Goal: Task Accomplishment & Management: Complete application form

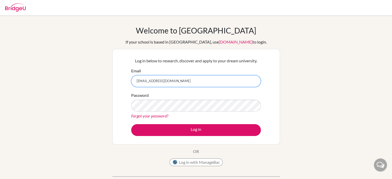
type input "[EMAIL_ADDRESS][DOMAIN_NAME]"
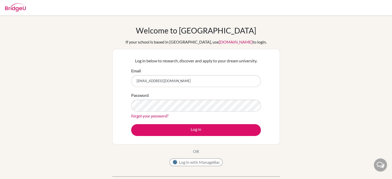
click at [143, 114] on link "Forgot your password?" at bounding box center [149, 115] width 37 height 5
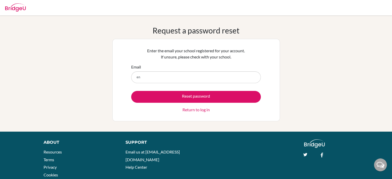
type input "e"
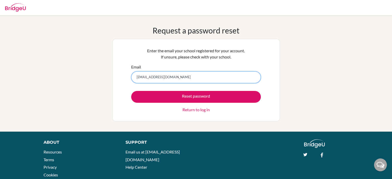
type input "[EMAIL_ADDRESS][DOMAIN_NAME]"
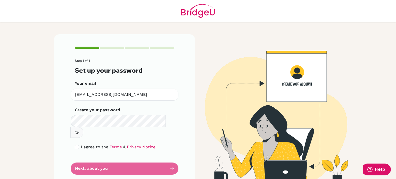
click at [83, 127] on button "button" at bounding box center [76, 132] width 13 height 11
click at [75, 145] on input "checkbox" at bounding box center [77, 147] width 4 height 4
checkbox input "true"
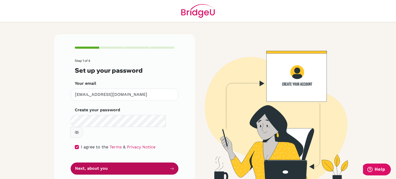
click at [104, 163] on button "Next, about you" at bounding box center [125, 169] width 108 height 12
